Goal: Information Seeking & Learning: Learn about a topic

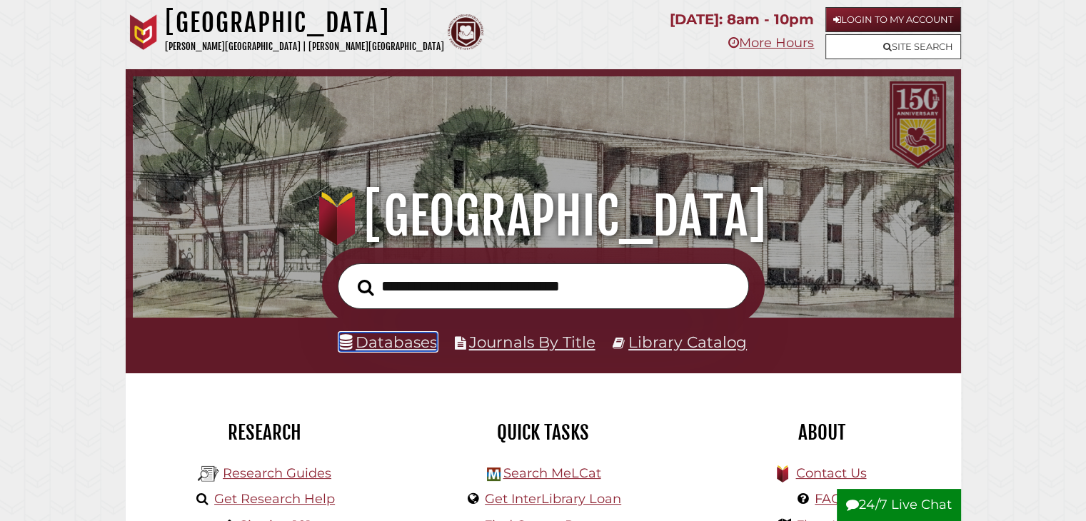
click at [386, 351] on link "Databases" at bounding box center [388, 342] width 98 height 19
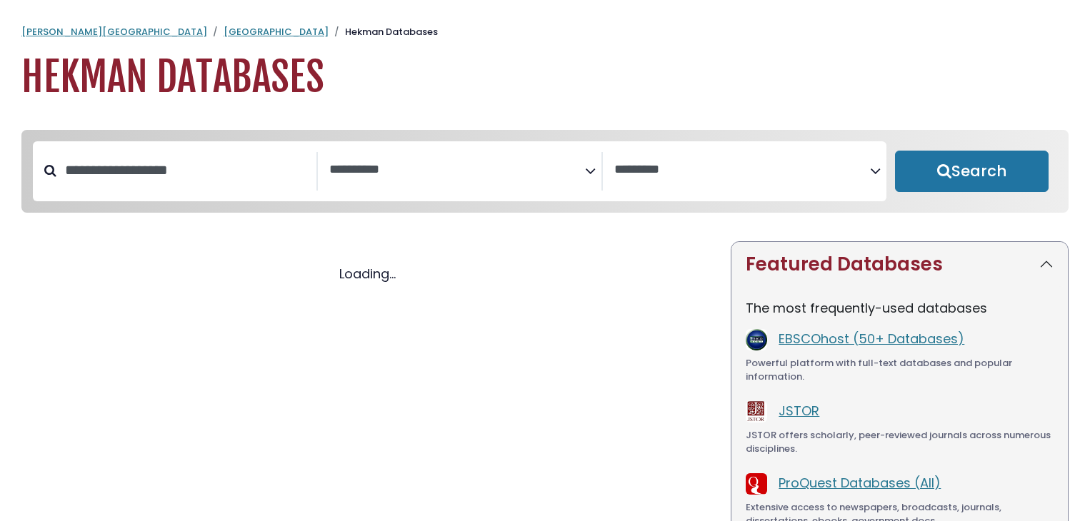
select select "Database Subject Filter"
select select "Database Vendors Filter"
select select "Database Subject Filter"
select select "Database Vendors Filter"
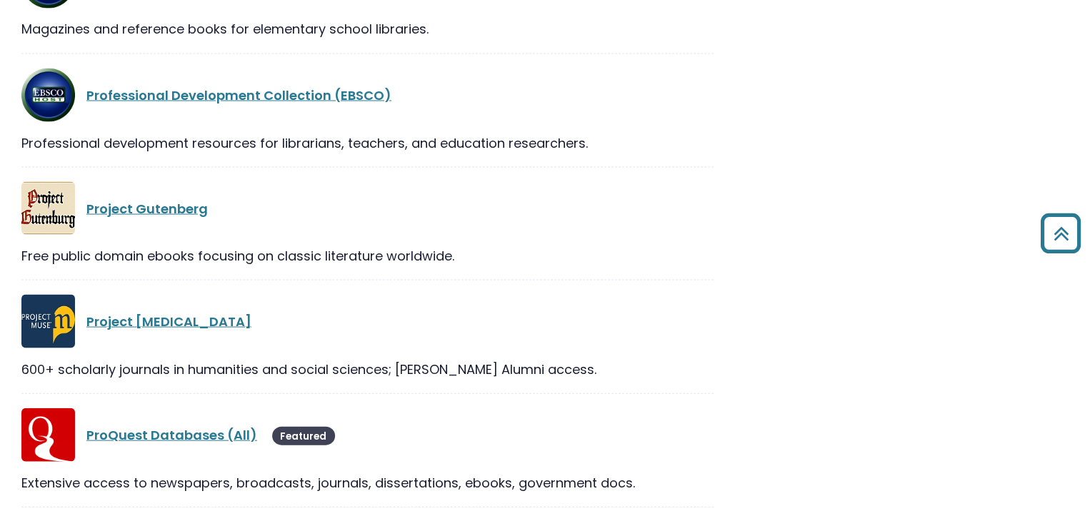
scroll to position [23089, 0]
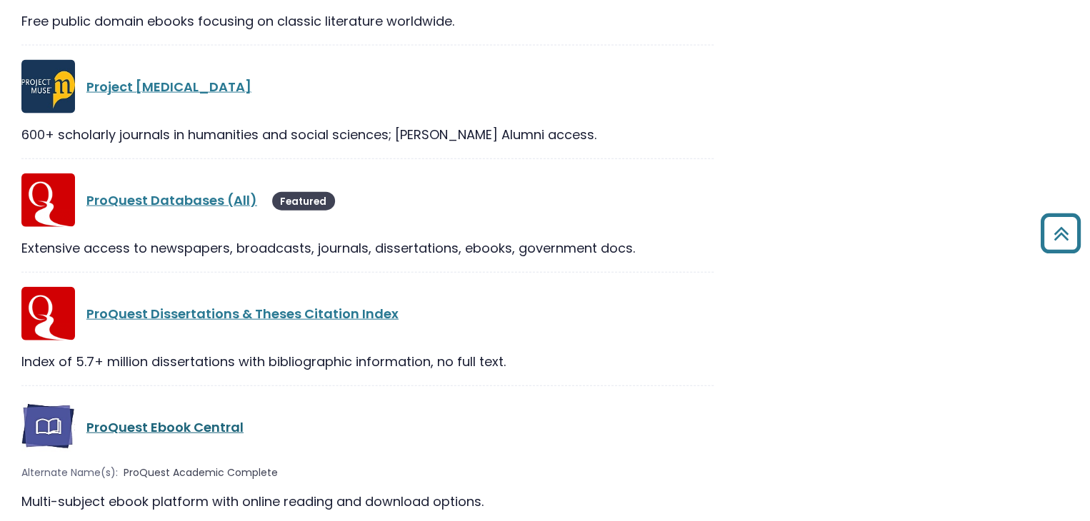
click at [155, 418] on link "ProQuest Ebook Central" at bounding box center [164, 427] width 157 height 18
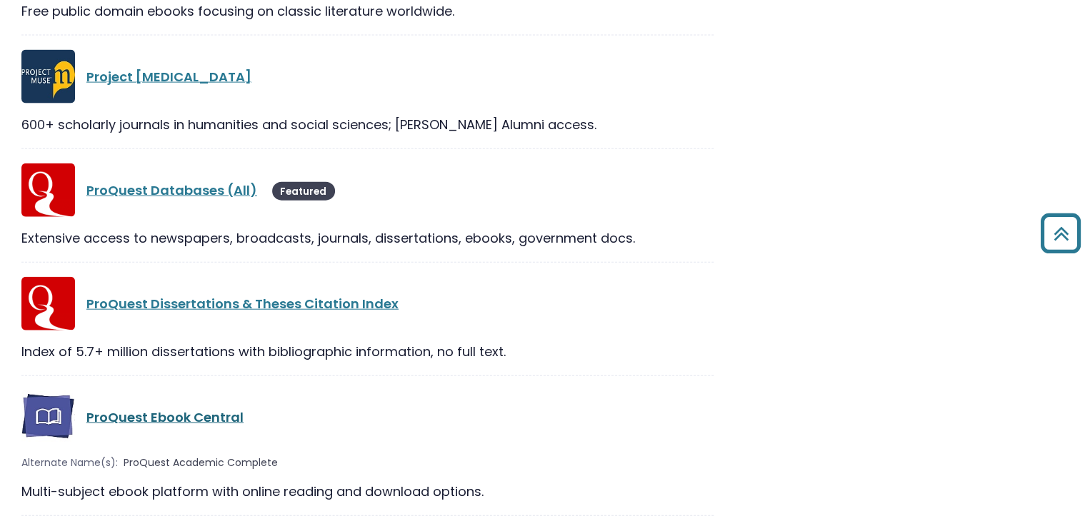
scroll to position [23330, 0]
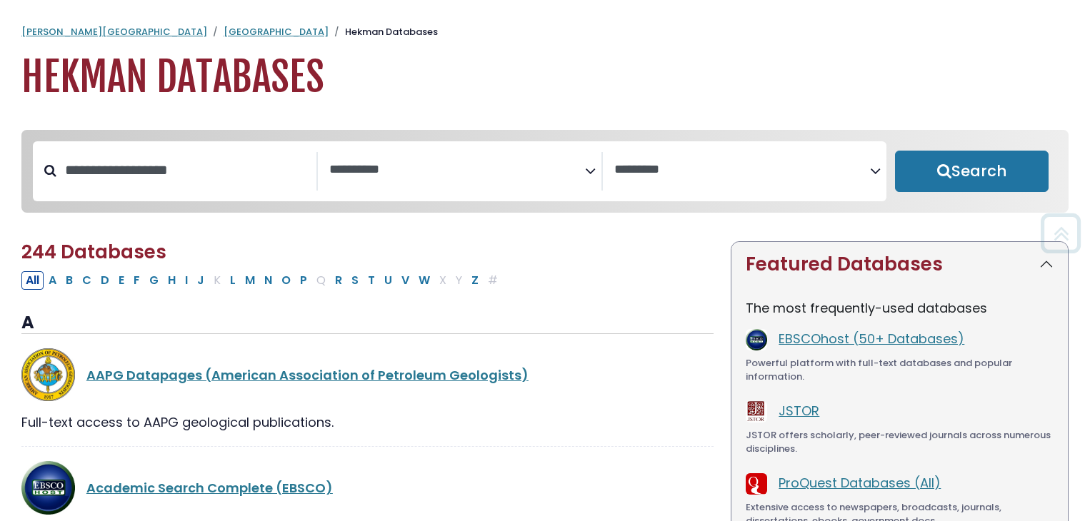
select select "Database Subject Filter"
select select "Database Vendors Filter"
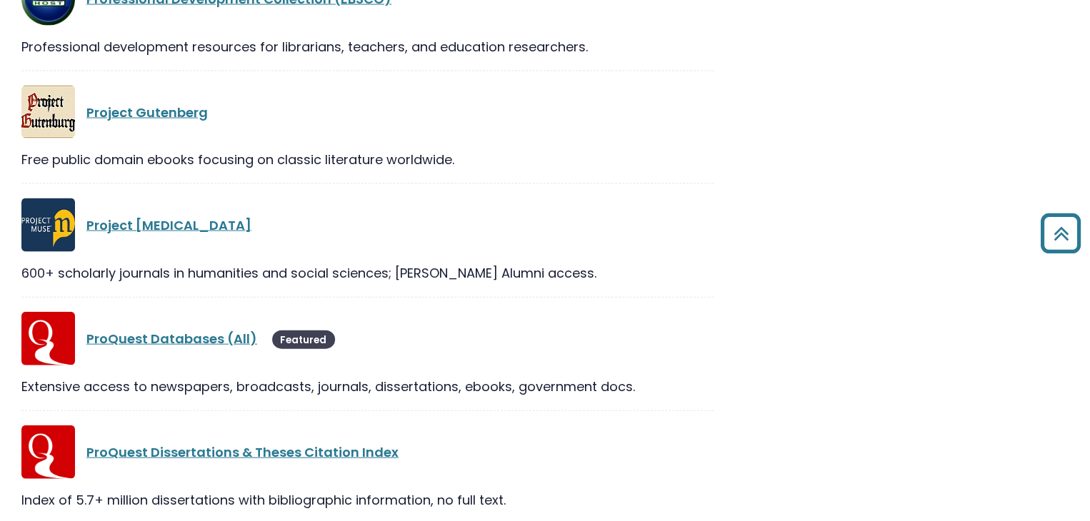
scroll to position [23181, 0]
click at [154, 331] on link "ProQuest Databases (All)" at bounding box center [171, 340] width 171 height 18
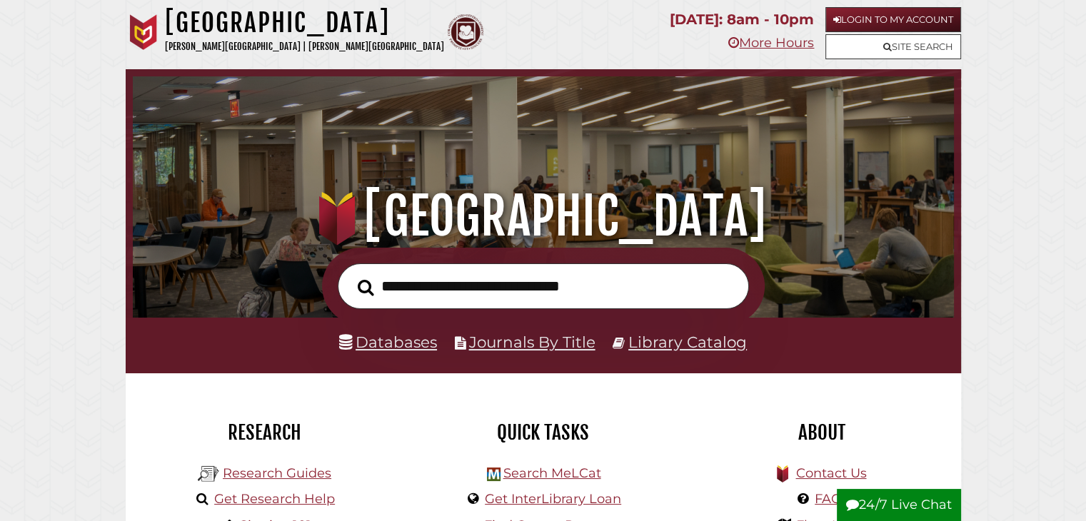
scroll to position [271, 814]
click at [406, 348] on link "Databases" at bounding box center [388, 342] width 98 height 19
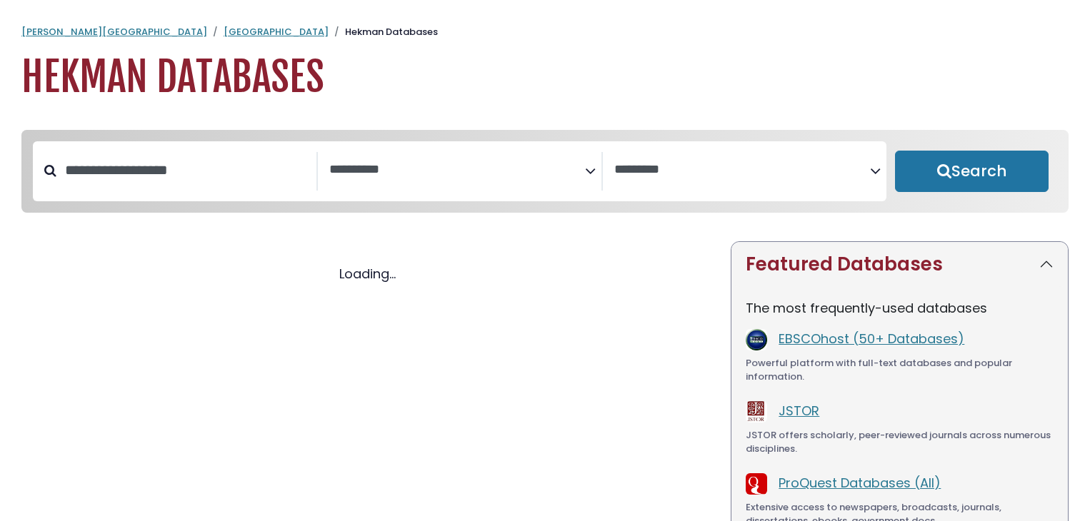
select select "Database Subject Filter"
select select "Database Vendors Filter"
select select "Database Subject Filter"
select select "Database Vendors Filter"
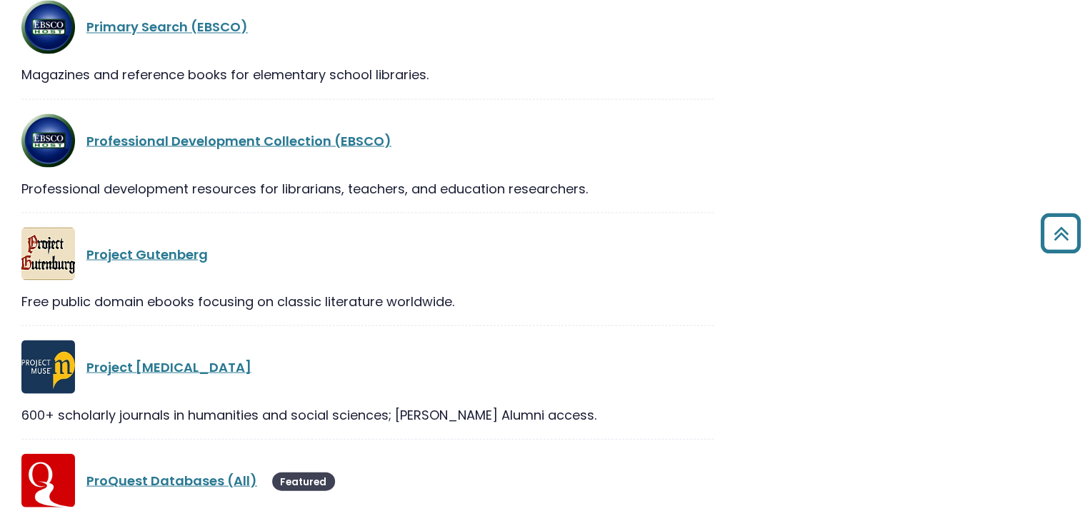
scroll to position [23099, 0]
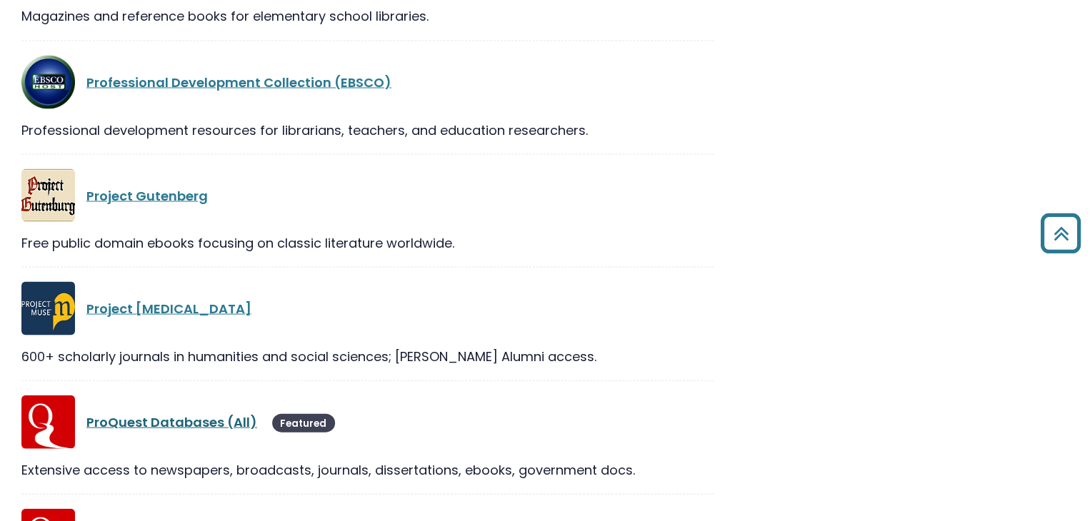
click at [181, 413] on link "ProQuest Databases (All)" at bounding box center [171, 422] width 171 height 18
